Goal: Task Accomplishment & Management: Manage account settings

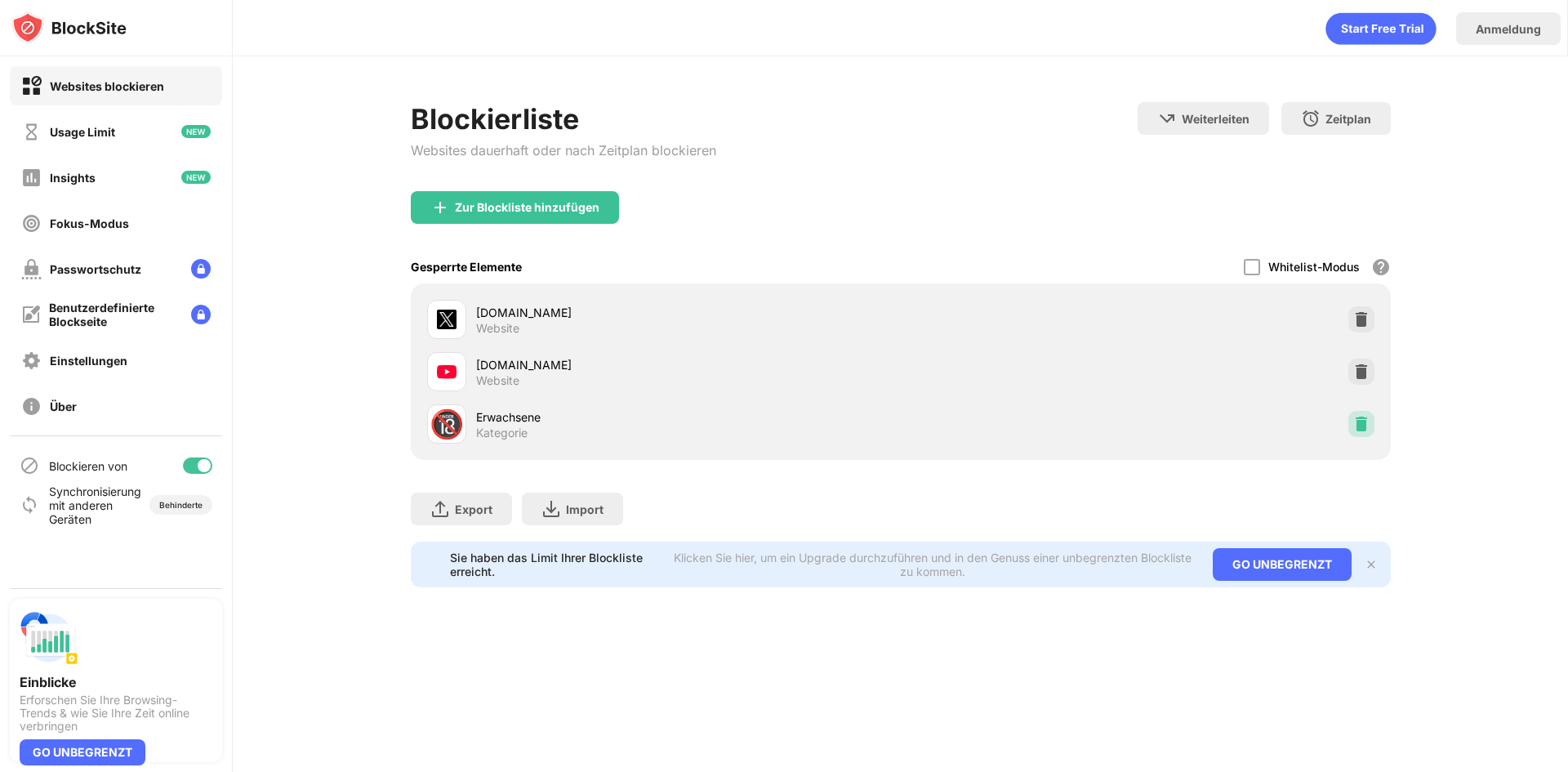
click at [1353, 422] on img at bounding box center [1361, 424] width 16 height 16
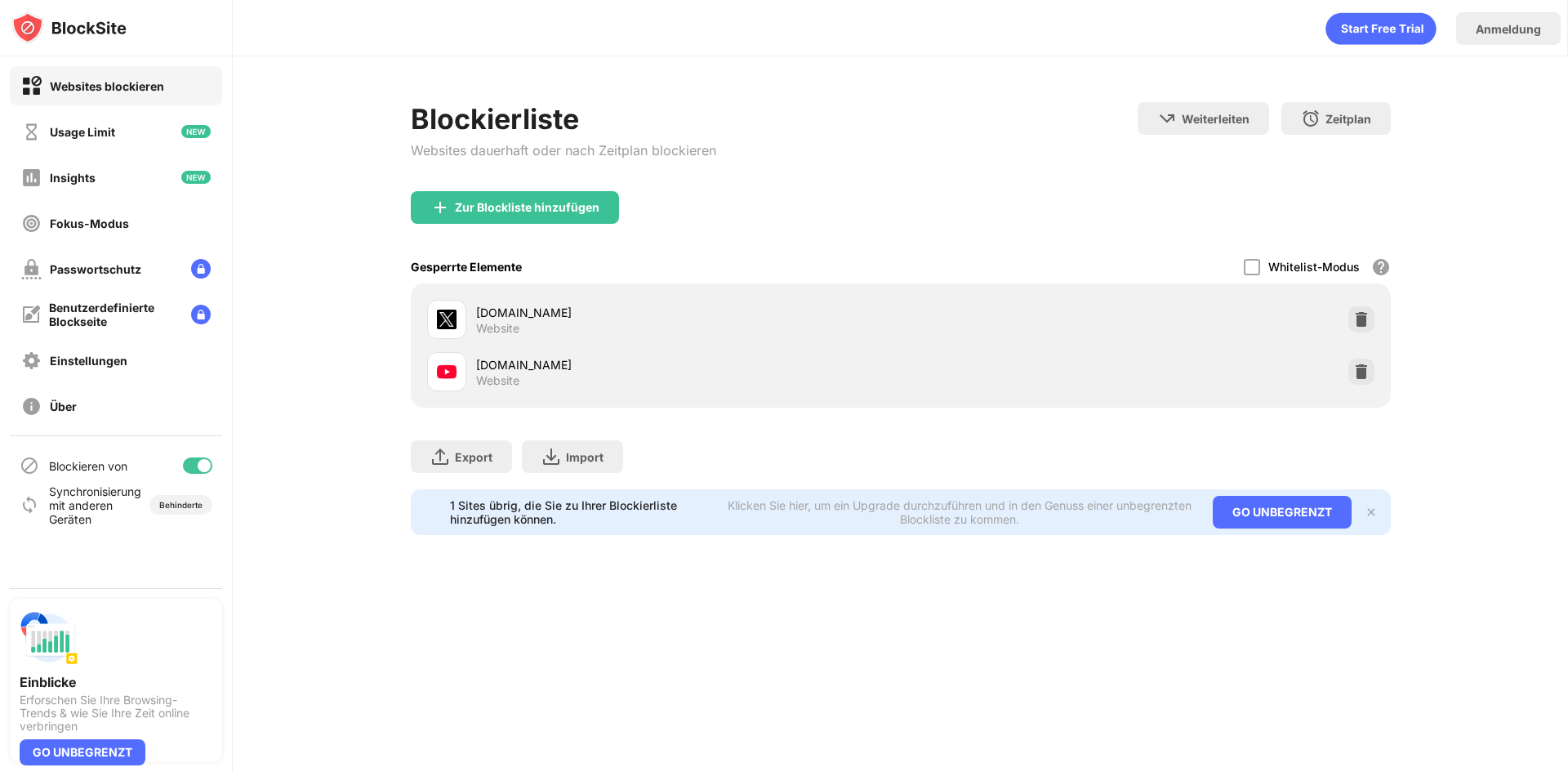
click at [1362, 361] on div at bounding box center [1360, 371] width 26 height 26
